Goal: Task Accomplishment & Management: Use online tool/utility

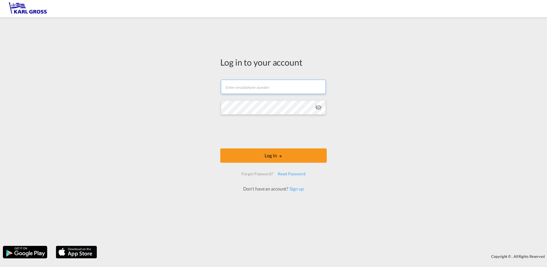
type input "[PERSON_NAME][EMAIL_ADDRESS][DOMAIN_NAME]"
click at [287, 160] on button "Log In" at bounding box center [273, 155] width 106 height 14
